Goal: Navigation & Orientation: Understand site structure

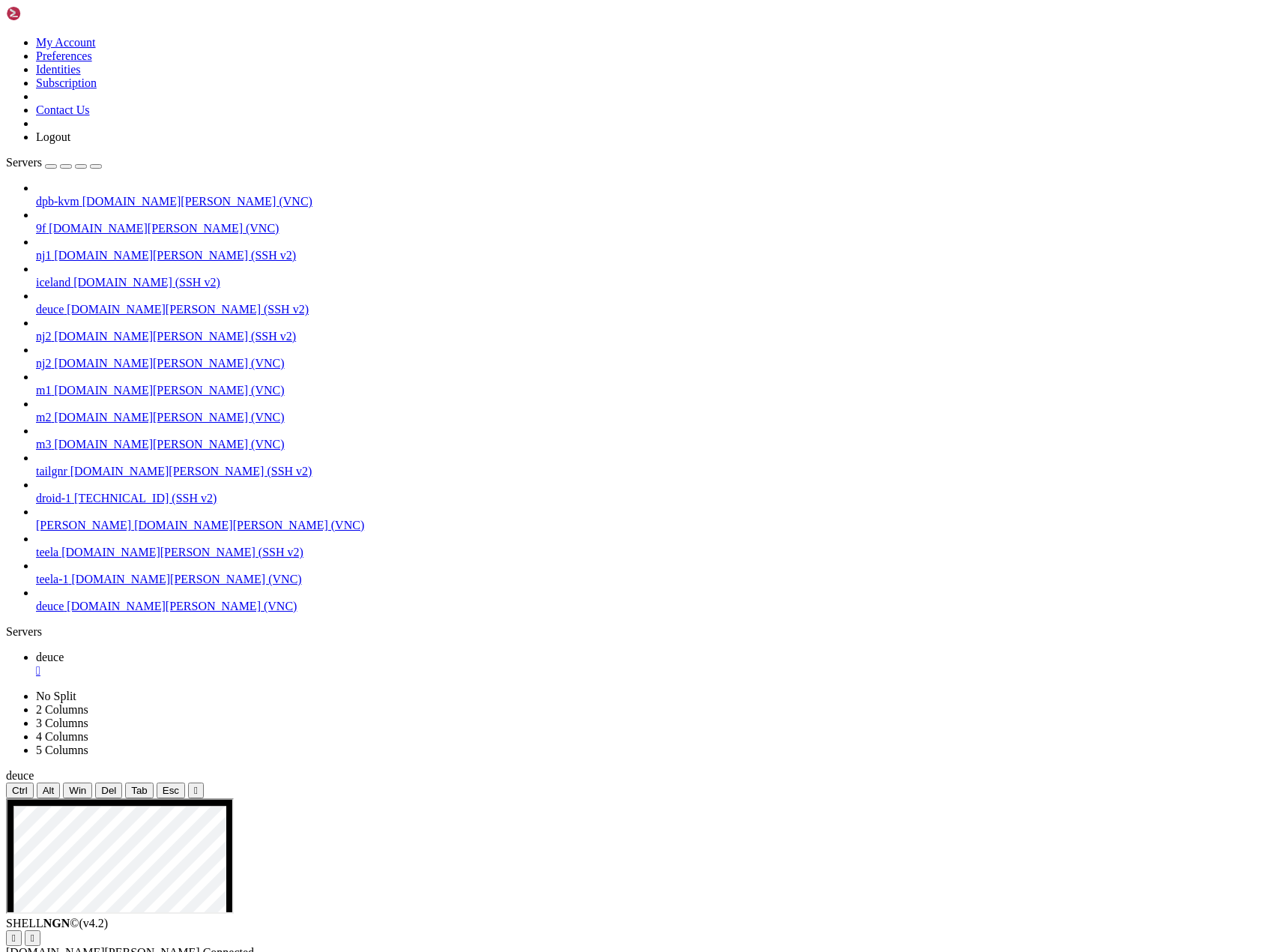
drag, startPoint x: 1185, startPoint y: 1286, endPoint x: 1172, endPoint y: 1000, distance: 286.3
drag, startPoint x: 1185, startPoint y: 1379, endPoint x: 1152, endPoint y: 1014, distance: 366.5
